Goal: Use online tool/utility

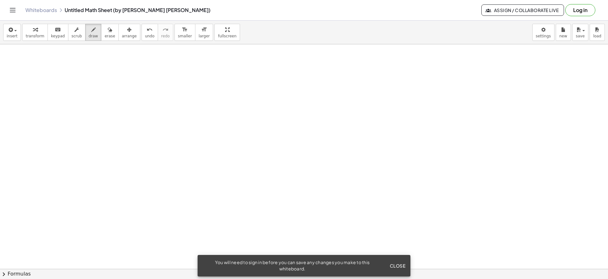
scroll to position [899, 0]
click at [91, 31] on icon "button" at bounding box center [93, 30] width 4 height 8
drag, startPoint x: 109, startPoint y: 68, endPoint x: 106, endPoint y: 80, distance: 11.7
drag, startPoint x: 109, startPoint y: 83, endPoint x: 118, endPoint y: 88, distance: 9.8
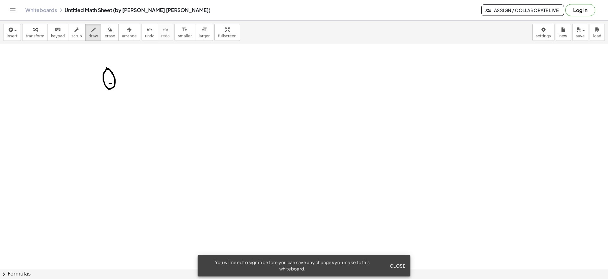
drag, startPoint x: 122, startPoint y: 81, endPoint x: 132, endPoint y: 88, distance: 12.3
drag, startPoint x: 139, startPoint y: 82, endPoint x: 149, endPoint y: 84, distance: 9.6
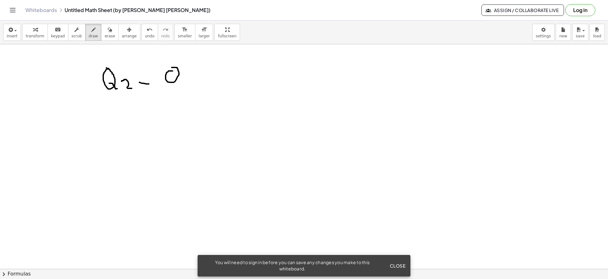
drag, startPoint x: 173, startPoint y: 71, endPoint x: 170, endPoint y: 70, distance: 3.3
drag, startPoint x: 176, startPoint y: 79, endPoint x: 181, endPoint y: 80, distance: 5.2
drag, startPoint x: 186, startPoint y: 75, endPoint x: 194, endPoint y: 82, distance: 10.3
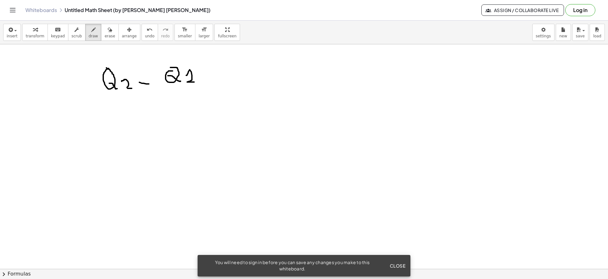
drag, startPoint x: 92, startPoint y: 95, endPoint x: 212, endPoint y: 101, distance: 120.2
click at [108, 31] on icon "button" at bounding box center [110, 30] width 4 height 8
drag, startPoint x: 237, startPoint y: 111, endPoint x: 81, endPoint y: 33, distance: 173.7
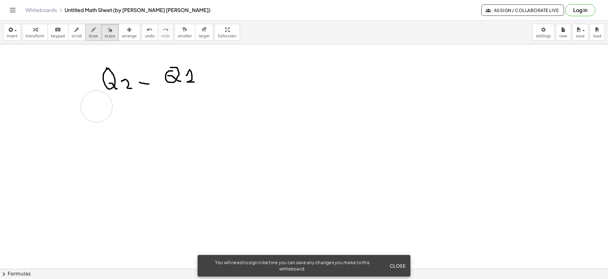
click at [91, 30] on icon "button" at bounding box center [93, 30] width 4 height 8
drag, startPoint x: 104, startPoint y: 98, endPoint x: 196, endPoint y: 94, distance: 92.3
drag, startPoint x: 125, startPoint y: 103, endPoint x: 126, endPoint y: 106, distance: 3.2
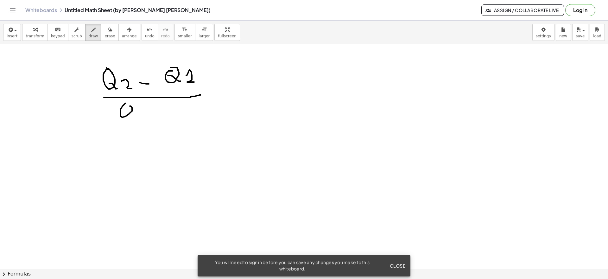
drag, startPoint x: 123, startPoint y: 112, endPoint x: 132, endPoint y: 113, distance: 9.8
drag, startPoint x: 138, startPoint y: 114, endPoint x: 141, endPoint y: 119, distance: 6.2
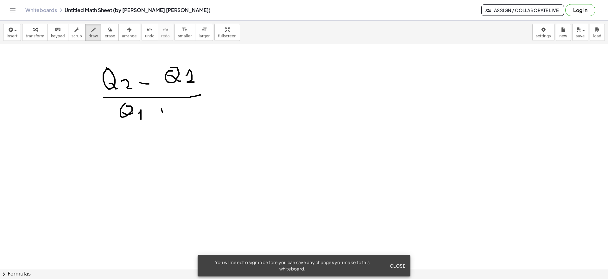
drag, startPoint x: 162, startPoint y: 109, endPoint x: 162, endPoint y: 120, distance: 10.8
drag, startPoint x: 159, startPoint y: 113, endPoint x: 174, endPoint y: 112, distance: 14.3
drag, startPoint x: 195, startPoint y: 104, endPoint x: 191, endPoint y: 104, distance: 3.5
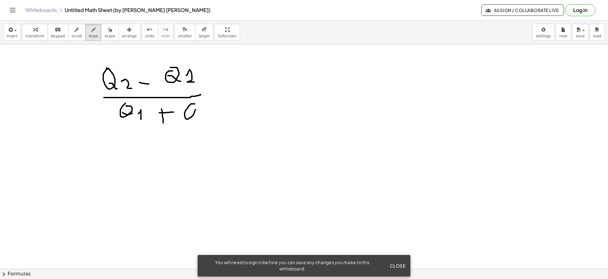
drag, startPoint x: 191, startPoint y: 113, endPoint x: 200, endPoint y: 113, distance: 9.2
drag, startPoint x: 200, startPoint y: 112, endPoint x: 210, endPoint y: 116, distance: 10.9
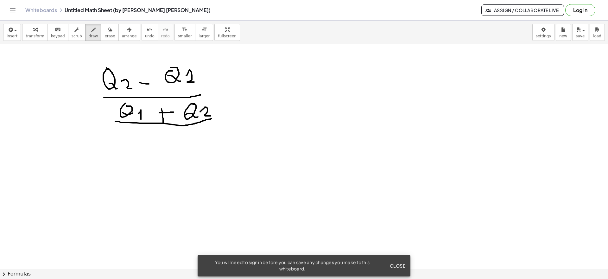
drag, startPoint x: 115, startPoint y: 121, endPoint x: 211, endPoint y: 119, distance: 96.1
drag, startPoint x: 156, startPoint y: 133, endPoint x: 170, endPoint y: 139, distance: 15.2
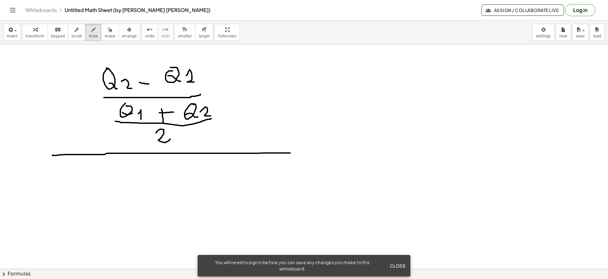
drag, startPoint x: 53, startPoint y: 155, endPoint x: 290, endPoint y: 153, distance: 237.7
drag, startPoint x: 122, startPoint y: 168, endPoint x: 118, endPoint y: 178, distance: 10.8
drag, startPoint x: 118, startPoint y: 170, endPoint x: 119, endPoint y: 177, distance: 6.5
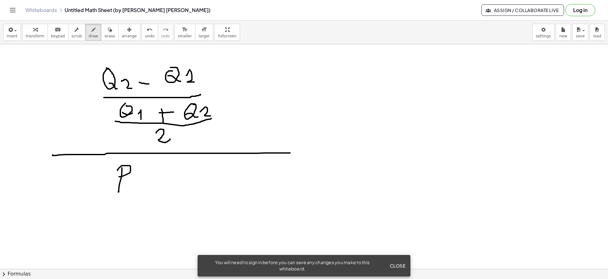
drag, startPoint x: 132, startPoint y: 179, endPoint x: 139, endPoint y: 186, distance: 9.9
drag, startPoint x: 152, startPoint y: 183, endPoint x: 159, endPoint y: 181, distance: 7.7
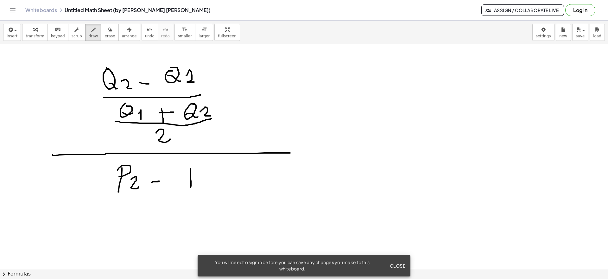
drag, startPoint x: 190, startPoint y: 169, endPoint x: 188, endPoint y: 183, distance: 14.5
drag, startPoint x: 185, startPoint y: 166, endPoint x: 192, endPoint y: 173, distance: 9.9
drag, startPoint x: 201, startPoint y: 177, endPoint x: 207, endPoint y: 185, distance: 10.0
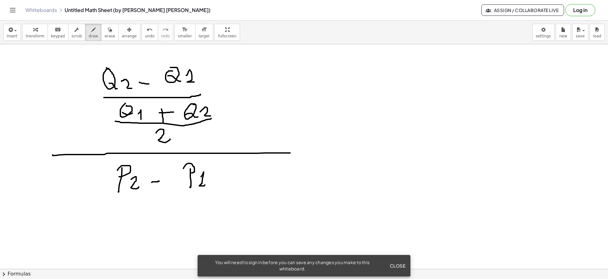
drag, startPoint x: 97, startPoint y: 198, endPoint x: 252, endPoint y: 194, distance: 154.4
drag, startPoint x: 138, startPoint y: 214, endPoint x: 138, endPoint y: 223, distance: 9.2
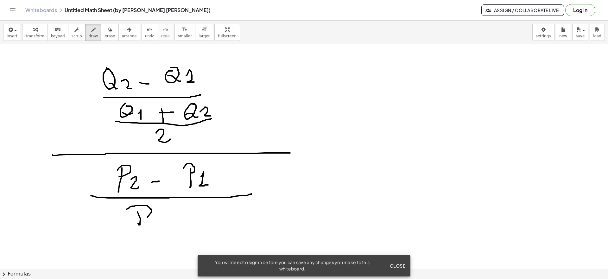
drag
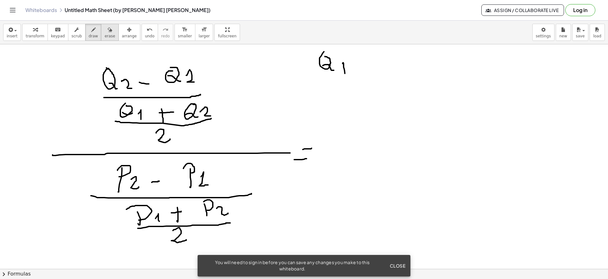
click at [108, 30] on icon "button" at bounding box center [110, 30] width 4 height 8
click at [91, 29] on icon "button" at bounding box center [93, 30] width 4 height 8
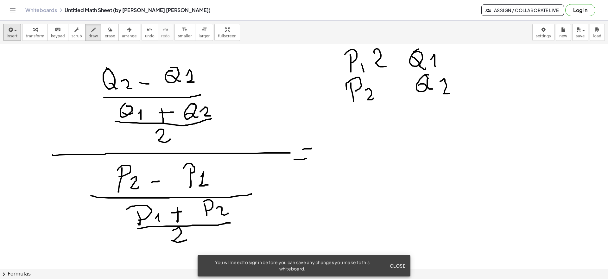
drag, startPoint x: 382, startPoint y: 80, endPoint x: 384, endPoint y: 102, distance: 22.0
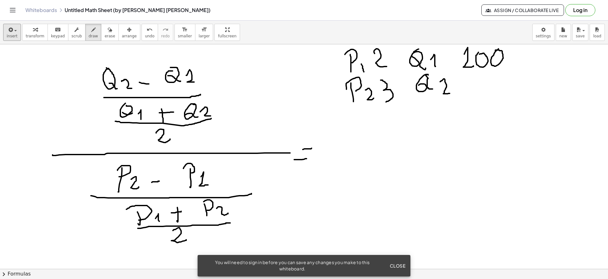
drag, startPoint x: 477, startPoint y: 78, endPoint x: 481, endPoint y: 77, distance: 4.9
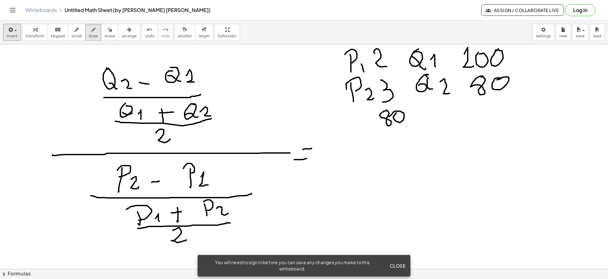
drag, startPoint x: 396, startPoint y: 113, endPoint x: 389, endPoint y: 117, distance: 7.9
drag, startPoint x: 412, startPoint y: 117, endPoint x: 426, endPoint y: 115, distance: 13.4
drag, startPoint x: 431, startPoint y: 113, endPoint x: 445, endPoint y: 113, distance: 13.3
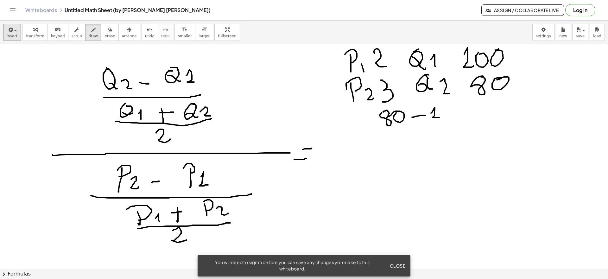
drag, startPoint x: 447, startPoint y: 112, endPoint x: 452, endPoint y: 112, distance: 5.2
drag, startPoint x: 478, startPoint y: 96, endPoint x: 446, endPoint y: 117, distance: 38.9
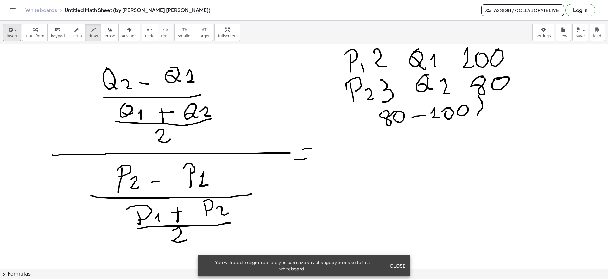
drag, startPoint x: 381, startPoint y: 102, endPoint x: 381, endPoint y: 122, distance: 19.3
drag, startPoint x: 363, startPoint y: 128, endPoint x: 498, endPoint y: 123, distance: 135.4
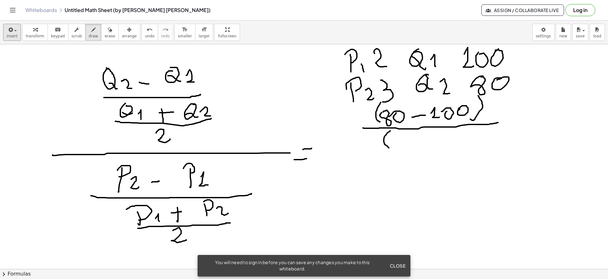
drag, startPoint x: 390, startPoint y: 131, endPoint x: 389, endPoint y: 148, distance: 17.2
drag, startPoint x: 396, startPoint y: 140, endPoint x: 407, endPoint y: 135, distance: 12.3
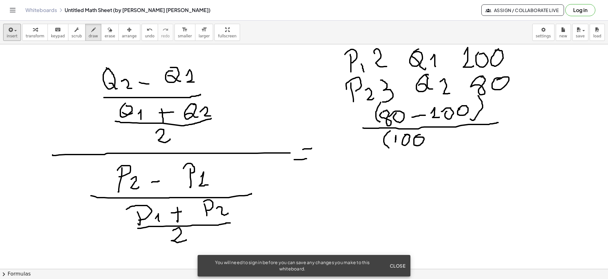
drag, startPoint x: 420, startPoint y: 135, endPoint x: 415, endPoint y: 138, distance: 6.4
drag, startPoint x: 435, startPoint y: 132, endPoint x: 435, endPoint y: 144, distance: 12.0
drag, startPoint x: 430, startPoint y: 138, endPoint x: 441, endPoint y: 138, distance: 11.1
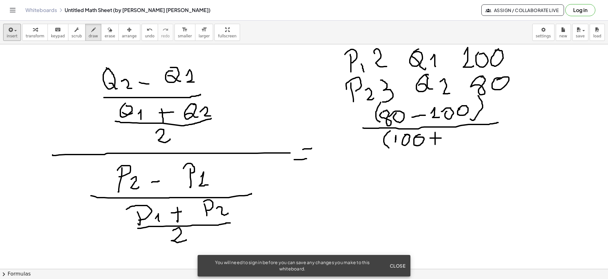
drag, startPoint x: 457, startPoint y: 134, endPoint x: 463, endPoint y: 136, distance: 5.8
drag, startPoint x: 467, startPoint y: 138, endPoint x: 471, endPoint y: 137, distance: 3.6
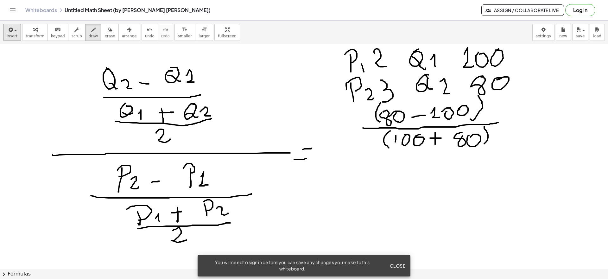
drag, startPoint x: 485, startPoint y: 126, endPoint x: 463, endPoint y: 146, distance: 28.9
drag, startPoint x: 379, startPoint y: 150, endPoint x: 485, endPoint y: 147, distance: 106.5
drag, startPoint x: 435, startPoint y: 157, endPoint x: 444, endPoint y: 165, distance: 12.3
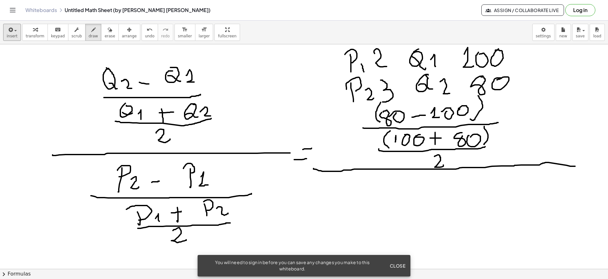
drag, startPoint x: 314, startPoint y: 169, endPoint x: 580, endPoint y: 160, distance: 266.6
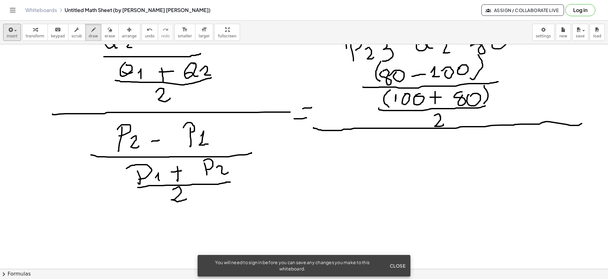
scroll to position [939, 0]
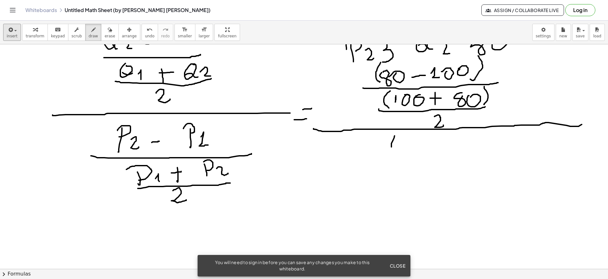
drag, startPoint x: 395, startPoint y: 136, endPoint x: 401, endPoint y: 152, distance: 17.7
drag, startPoint x: 405, startPoint y: 143, endPoint x: 408, endPoint y: 159, distance: 16.0
drag, startPoint x: 433, startPoint y: 146, endPoint x: 436, endPoint y: 144, distance: 3.4
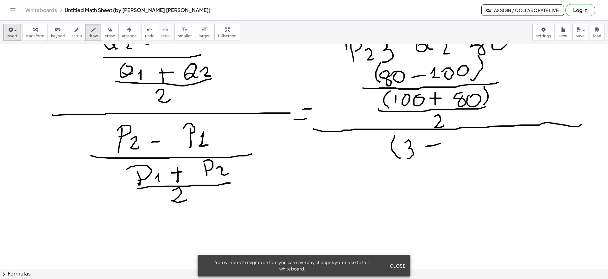
drag, startPoint x: 458, startPoint y: 137, endPoint x: 465, endPoint y: 148, distance: 13.0
drag, startPoint x: 454, startPoint y: 136, endPoint x: 459, endPoint y: 142, distance: 8.0
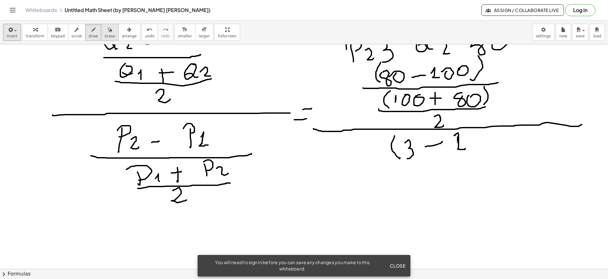
click at [105, 33] on div "button" at bounding box center [110, 30] width 10 height 8
drag, startPoint x: 477, startPoint y: 152, endPoint x: 465, endPoint y: 147, distance: 13.0
click at [87, 34] on button "draw" at bounding box center [93, 32] width 16 height 17
drag, startPoint x: 455, startPoint y: 142, endPoint x: 482, endPoint y: 135, distance: 27.4
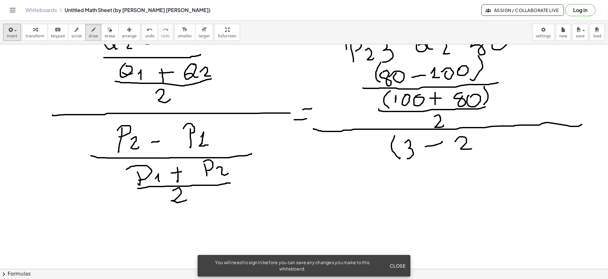
drag, startPoint x: 482, startPoint y: 131, endPoint x: 482, endPoint y: 151, distance: 20.9
drag, startPoint x: 401, startPoint y: 166, endPoint x: 523, endPoint y: 168, distance: 121.7
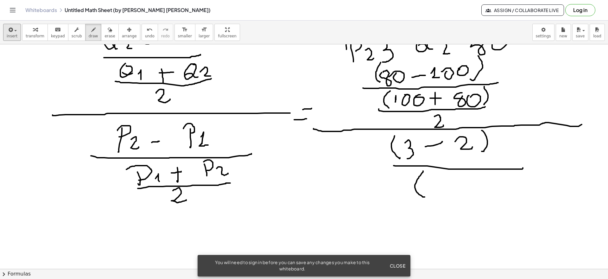
drag, startPoint x: 423, startPoint y: 171, endPoint x: 426, endPoint y: 198, distance: 26.7
drag, startPoint x: 425, startPoint y: 175, endPoint x: 435, endPoint y: 186, distance: 15.5
drag, startPoint x: 448, startPoint y: 176, endPoint x: 453, endPoint y: 187, distance: 12.2
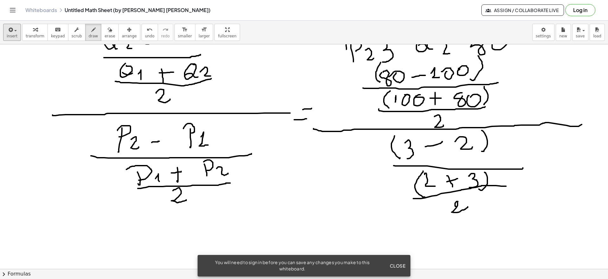
click at [105, 30] on div "button" at bounding box center [110, 30] width 10 height 8
click at [91, 32] on icon "button" at bounding box center [93, 30] width 4 height 8
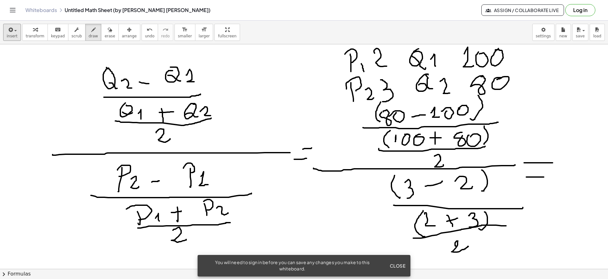
scroll to position [899, 0]
drag, startPoint x: 541, startPoint y: 112, endPoint x: 552, endPoint y: 112, distance: 10.8
drag, startPoint x: 559, startPoint y: 103, endPoint x: 566, endPoint y: 113, distance: 12.0
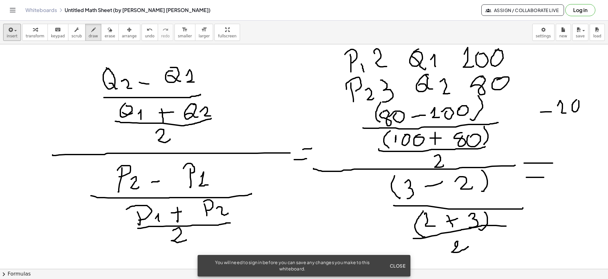
drag, startPoint x: 557, startPoint y: 101, endPoint x: 574, endPoint y: 113, distance: 20.9
drag, startPoint x: 544, startPoint y: 119, endPoint x: 594, endPoint y: 118, distance: 50.7
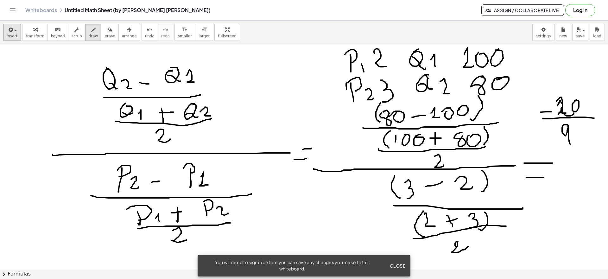
drag, startPoint x: 568, startPoint y: 126, endPoint x: 571, endPoint y: 144, distance: 18.2
drag, startPoint x: 580, startPoint y: 127, endPoint x: 576, endPoint y: 128, distance: 3.7
drag, startPoint x: 562, startPoint y: 158, endPoint x: 604, endPoint y: 157, distance: 42.5
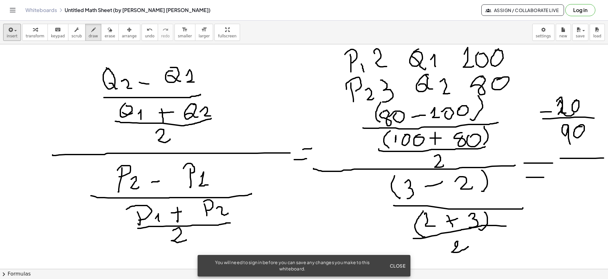
click at [604, 157] on div "Algebra Tools Table Spreadsheet A = (-3.06, -2.292) B = (4.284, -2.292) C = (-3…" at bounding box center [304, 156] width 608 height 225
drag, startPoint x: 506, startPoint y: 116, endPoint x: 517, endPoint y: 131, distance: 17.9
drag, startPoint x: 516, startPoint y: 132, endPoint x: 545, endPoint y: 125, distance: 29.6
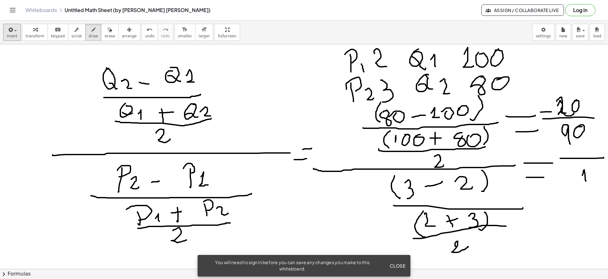
drag, startPoint x: 583, startPoint y: 176, endPoint x: 586, endPoint y: 182, distance: 7.1
drag, startPoint x: 574, startPoint y: 194, endPoint x: 602, endPoint y: 187, distance: 29.5
drag, startPoint x: 572, startPoint y: 210, endPoint x: 584, endPoint y: 220, distance: 15.8
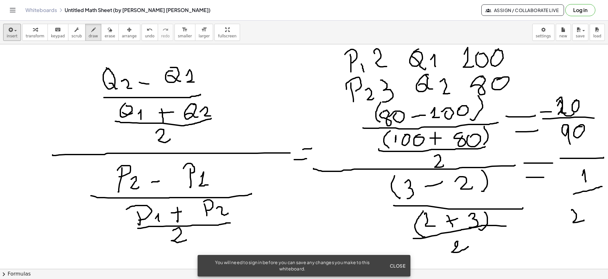
drag, startPoint x: 588, startPoint y: 216, endPoint x: 588, endPoint y: 225, distance: 8.6
drag, startPoint x: 594, startPoint y: 202, endPoint x: 593, endPoint y: 219, distance: 16.5
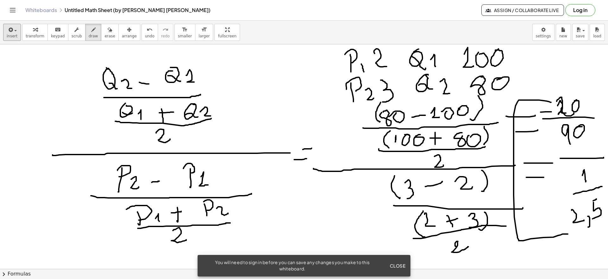
drag, startPoint x: 551, startPoint y: 102, endPoint x: 559, endPoint y: 179, distance: 77.3
drag, startPoint x: 589, startPoint y: 126, endPoint x: 595, endPoint y: 175, distance: 49.2
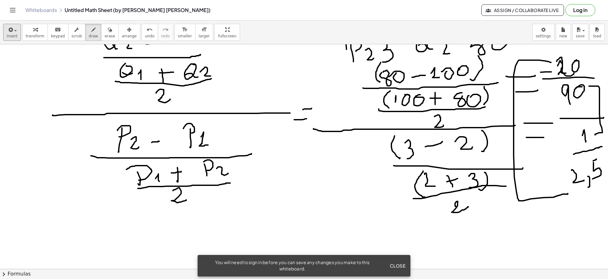
scroll to position [979, 0]
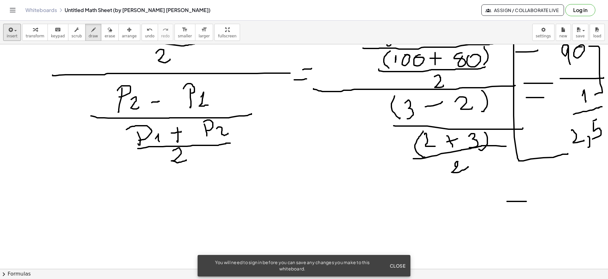
drag, startPoint x: 507, startPoint y: 202, endPoint x: 510, endPoint y: 211, distance: 10.1
drag, startPoint x: 506, startPoint y: 214, endPoint x: 526, endPoint y: 210, distance: 20.3
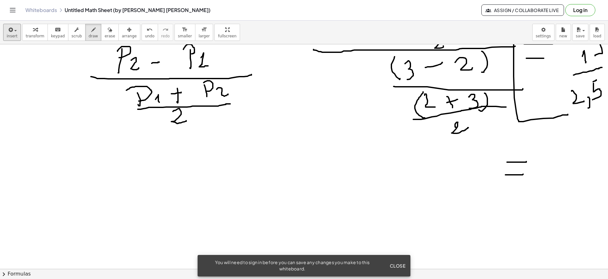
scroll to position [1018, 0]
drag, startPoint x: 544, startPoint y: 159, endPoint x: 555, endPoint y: 158, distance: 10.2
drag, startPoint x: 566, startPoint y: 148, endPoint x: 575, endPoint y: 143, distance: 9.9
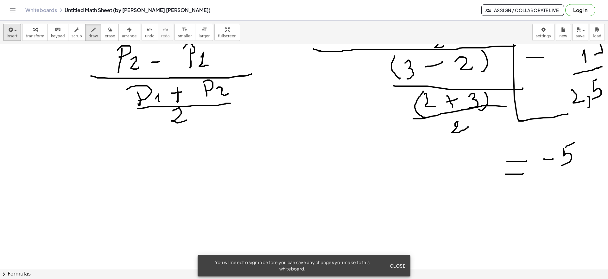
drag, startPoint x: 564, startPoint y: 149, endPoint x: 562, endPoint y: 166, distance: 17.9
drag, startPoint x: 537, startPoint y: 171, endPoint x: 596, endPoint y: 167, distance: 59.1
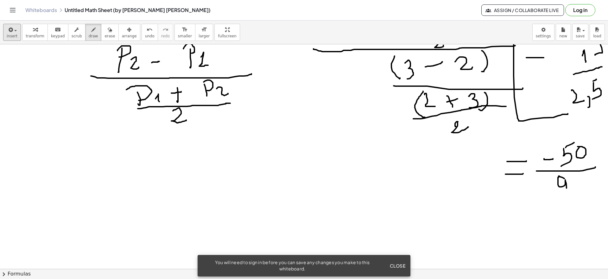
drag, startPoint x: 560, startPoint y: 176, endPoint x: 569, endPoint y: 195, distance: 21.4
drag, startPoint x: 578, startPoint y: 179, endPoint x: 575, endPoint y: 184, distance: 5.3
drag, startPoint x: 511, startPoint y: 217, endPoint x: 528, endPoint y: 214, distance: 17.1
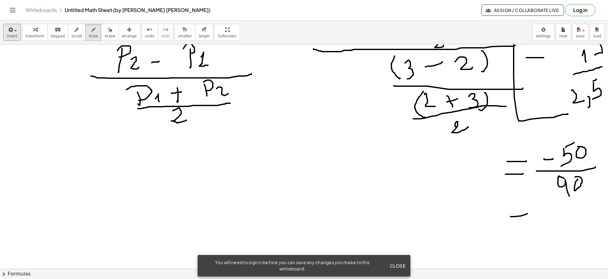
drag, startPoint x: 509, startPoint y: 223, endPoint x: 542, endPoint y: 202, distance: 39.4
drag, startPoint x: 557, startPoint y: 209, endPoint x: 568, endPoint y: 216, distance: 12.4
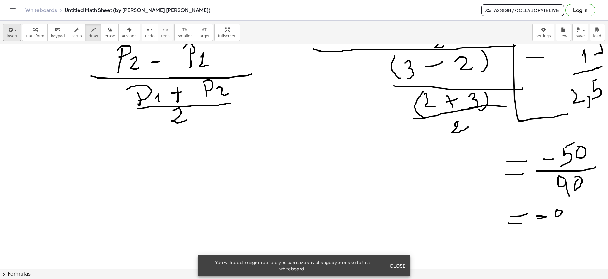
drag, startPoint x: 567, startPoint y: 212, endPoint x: 568, endPoint y: 219, distance: 6.5
drag, startPoint x: 575, startPoint y: 204, endPoint x: 581, endPoint y: 202, distance: 6.5
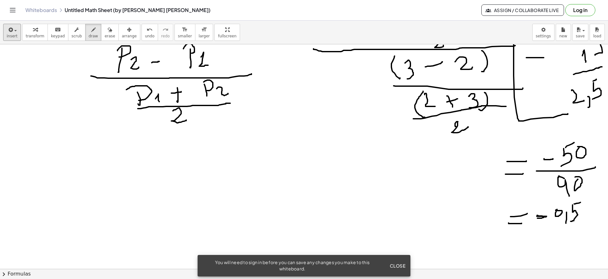
drag, startPoint x: 573, startPoint y: 206, endPoint x: 585, endPoint y: 214, distance: 14.3
drag, startPoint x: 591, startPoint y: 199, endPoint x: 578, endPoint y: 218, distance: 23.6
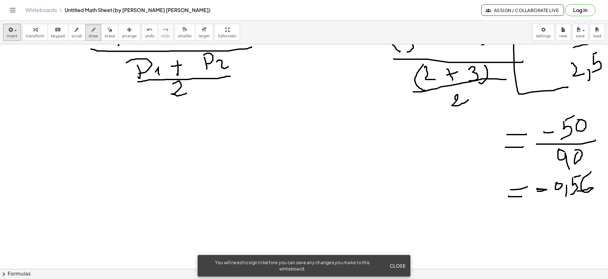
scroll to position [1058, 0]
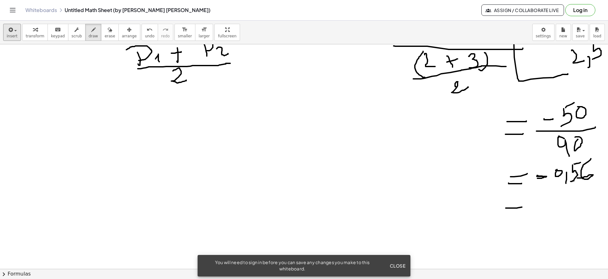
drag, startPoint x: 506, startPoint y: 208, endPoint x: 522, endPoint y: 207, distance: 16.2
drag, startPoint x: 513, startPoint y: 214, endPoint x: 528, endPoint y: 214, distance: 14.3
drag, startPoint x: 531, startPoint y: 151, endPoint x: 537, endPoint y: 200, distance: 49.1
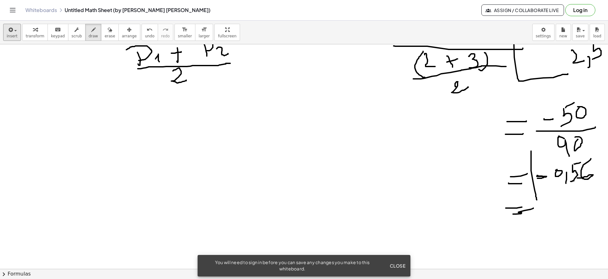
drag, startPoint x: 597, startPoint y: 148, endPoint x: 597, endPoint y: 183, distance: 35.2
drag, startPoint x: 567, startPoint y: 210, endPoint x: 564, endPoint y: 221, distance: 11.4
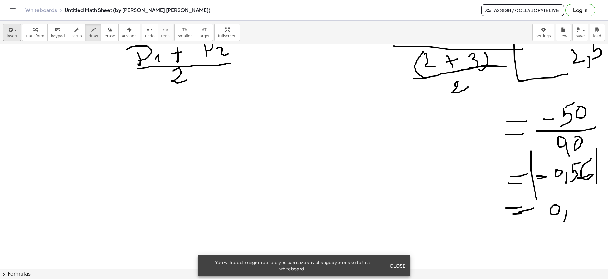
drag, startPoint x: 572, startPoint y: 201, endPoint x: 578, endPoint y: 199, distance: 5.8
drag, startPoint x: 572, startPoint y: 201, endPoint x: 571, endPoint y: 216, distance: 15.3
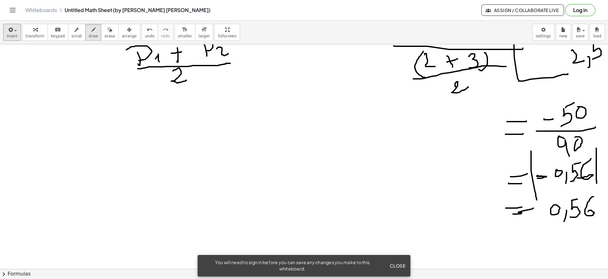
drag, startPoint x: 594, startPoint y: 197, endPoint x: 587, endPoint y: 213, distance: 17.3
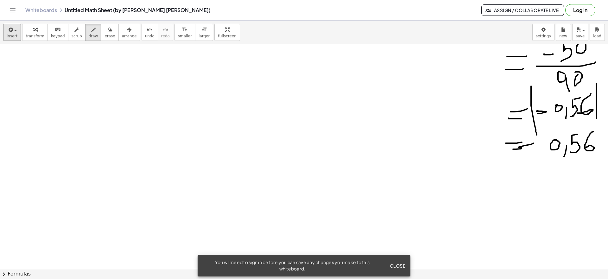
scroll to position [1323, 0]
